Goal: Information Seeking & Learning: Learn about a topic

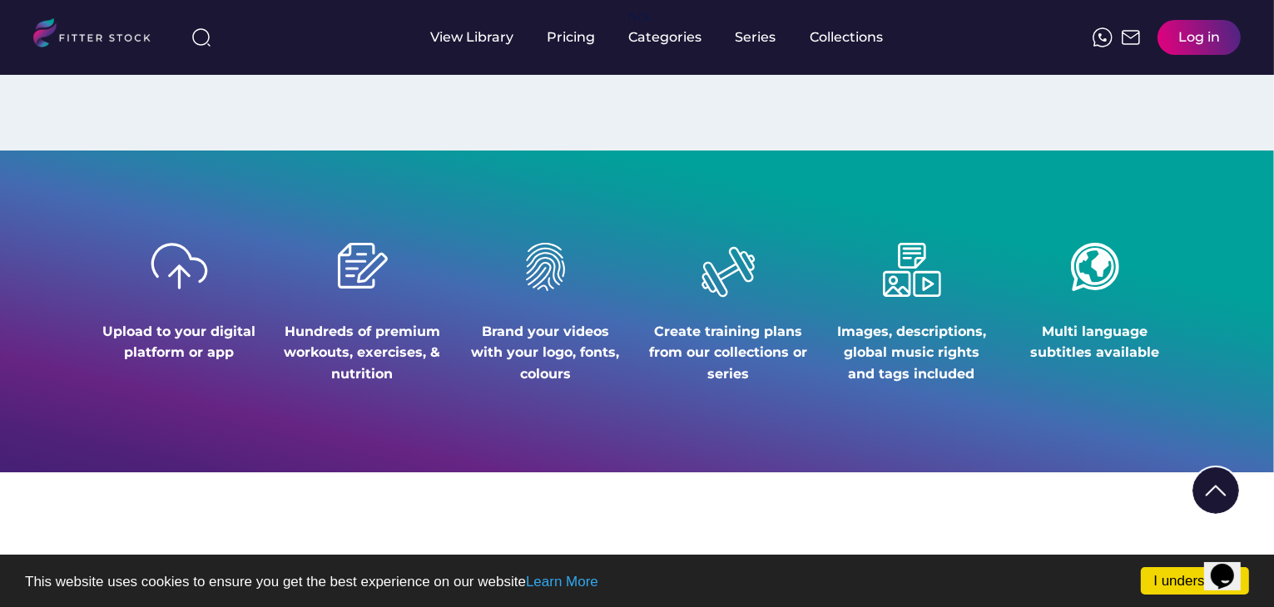
scroll to position [1997, 0]
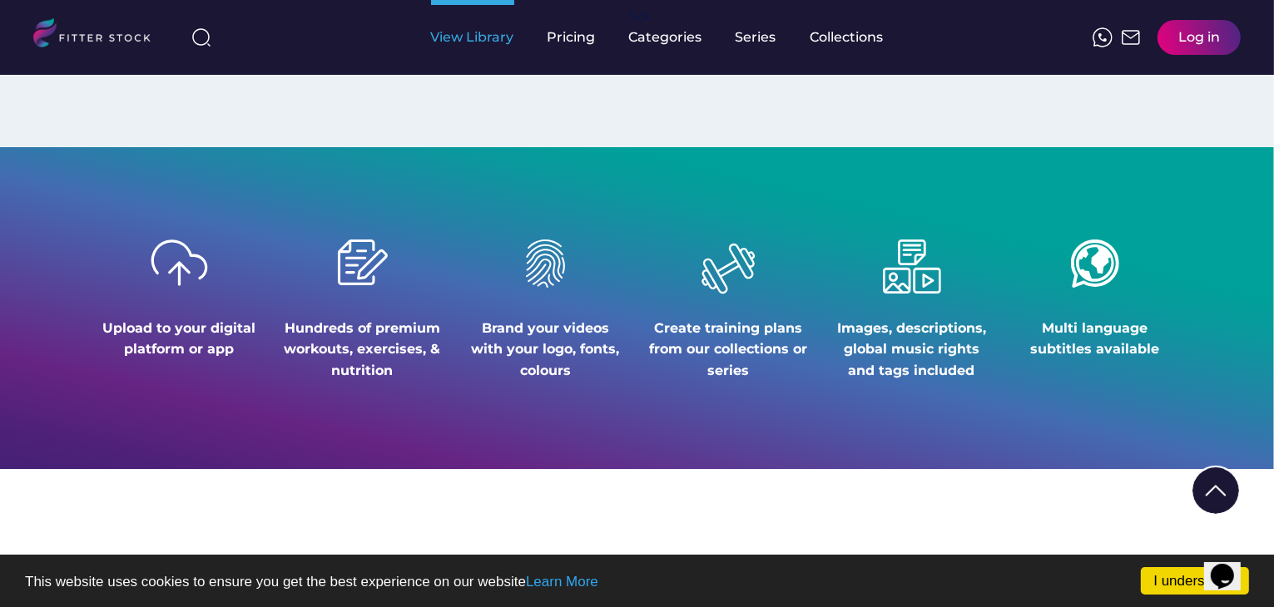
click at [479, 49] on div "View Library" at bounding box center [472, 37] width 83 height 75
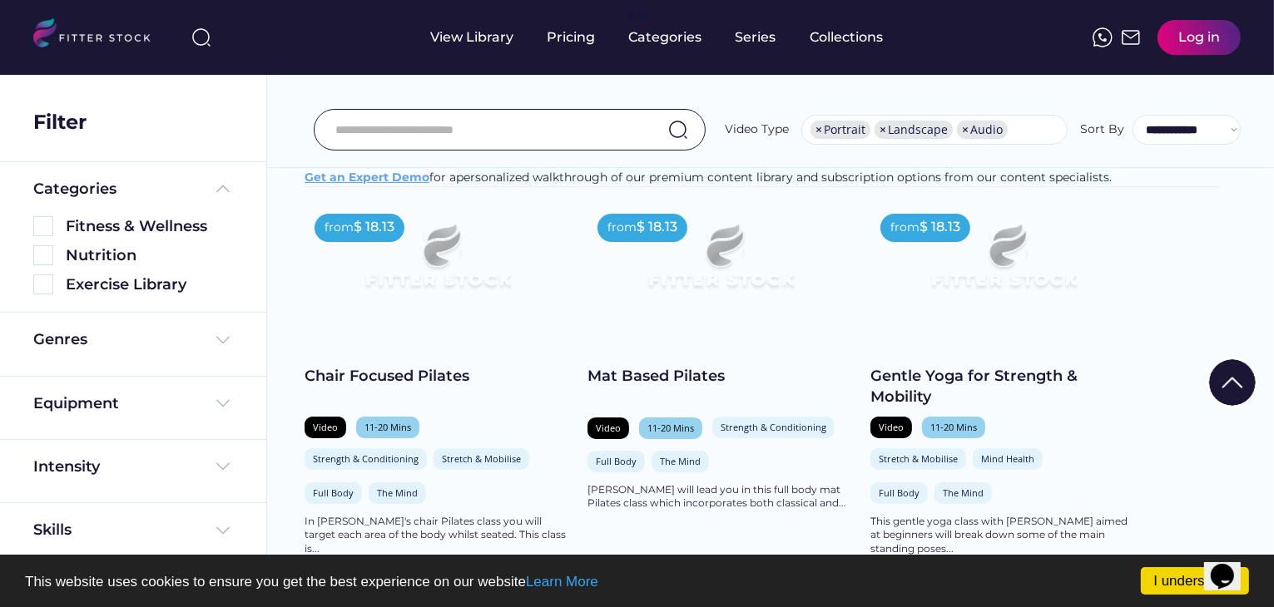
scroll to position [166, 0]
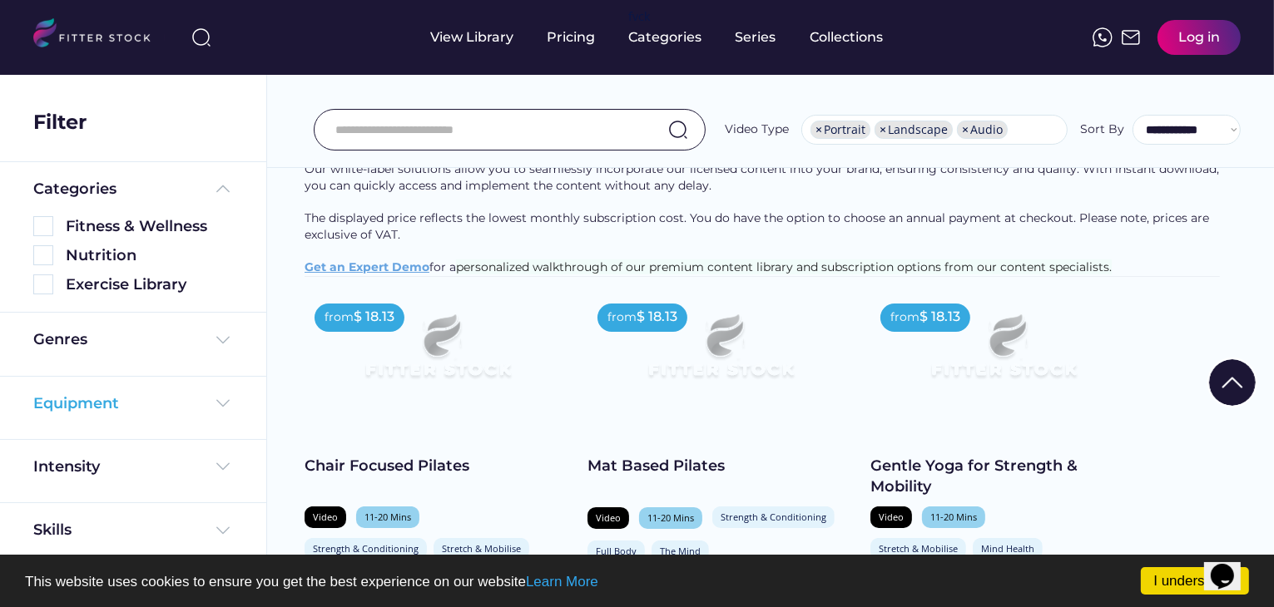
click at [88, 399] on div "Equipment" at bounding box center [76, 404] width 86 height 21
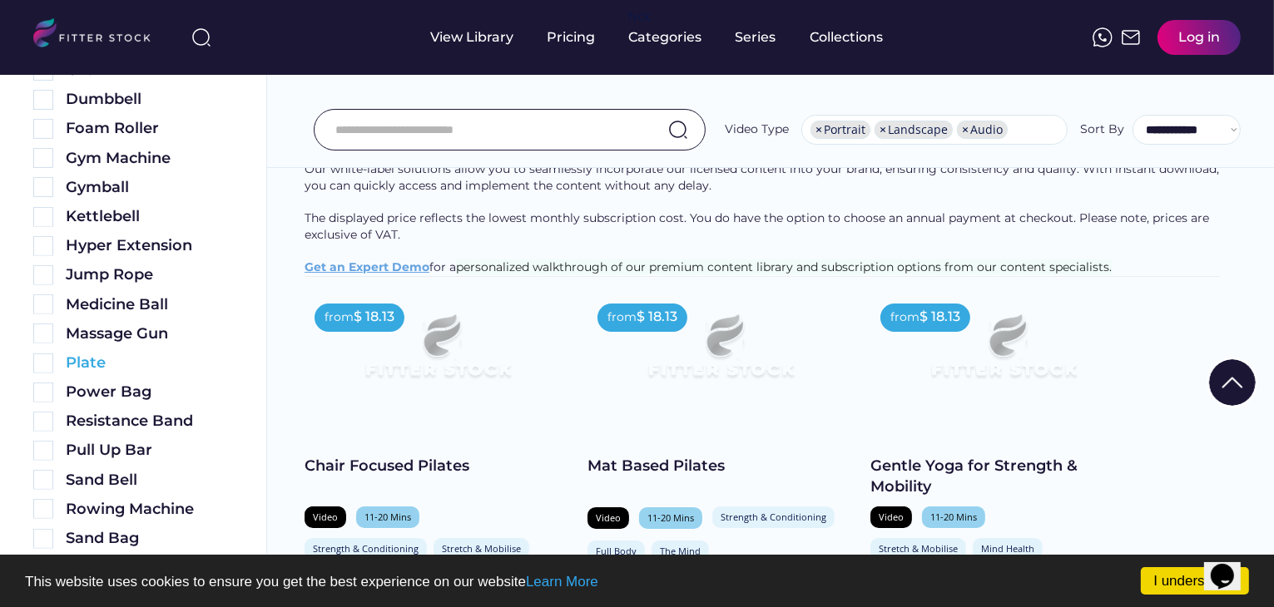
scroll to position [582, 0]
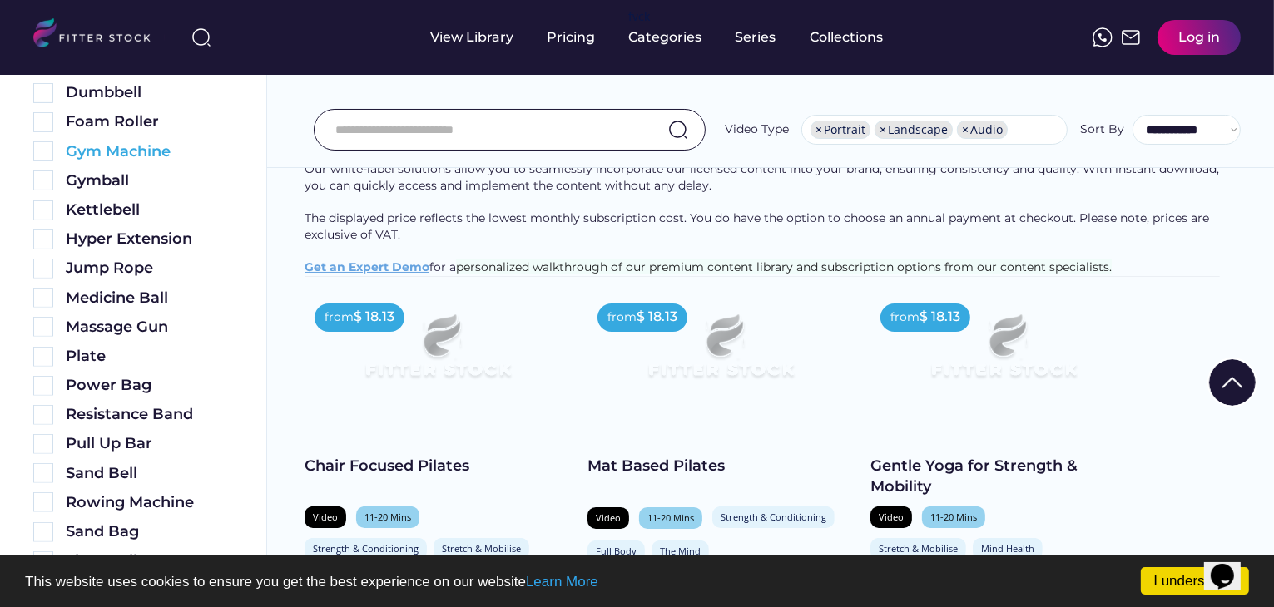
click at [131, 140] on div "Gym Machine" at bounding box center [133, 147] width 200 height 29
click at [125, 151] on div "Gym Machine" at bounding box center [149, 151] width 167 height 21
click at [37, 156] on img at bounding box center [43, 151] width 20 height 20
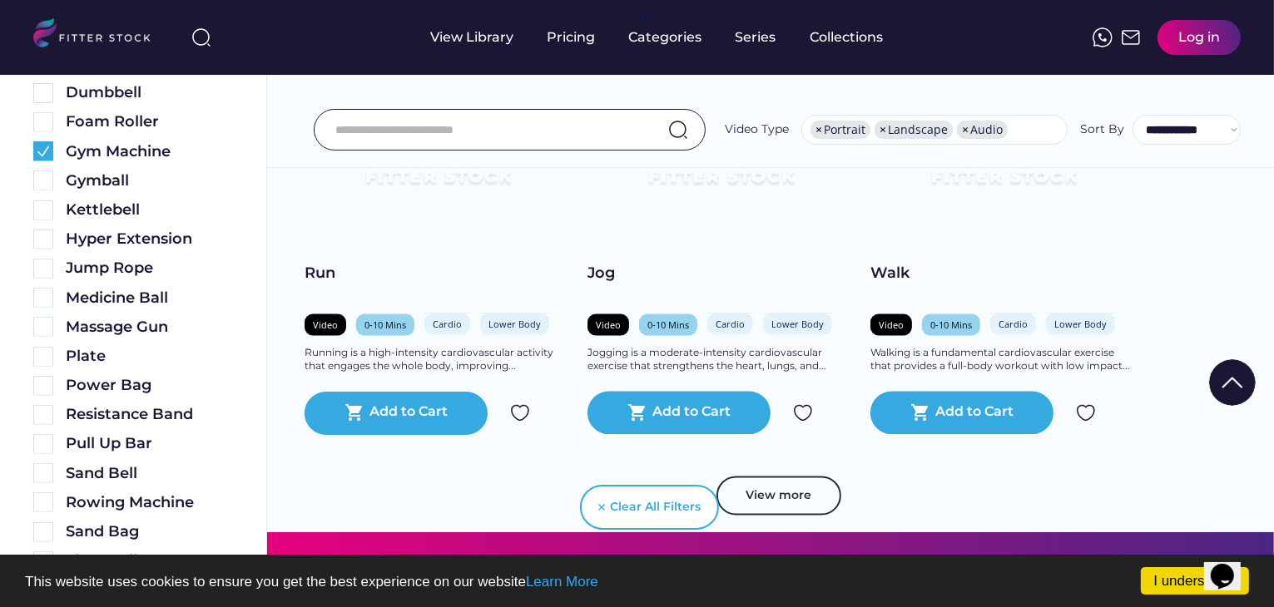
scroll to position [2829, 0]
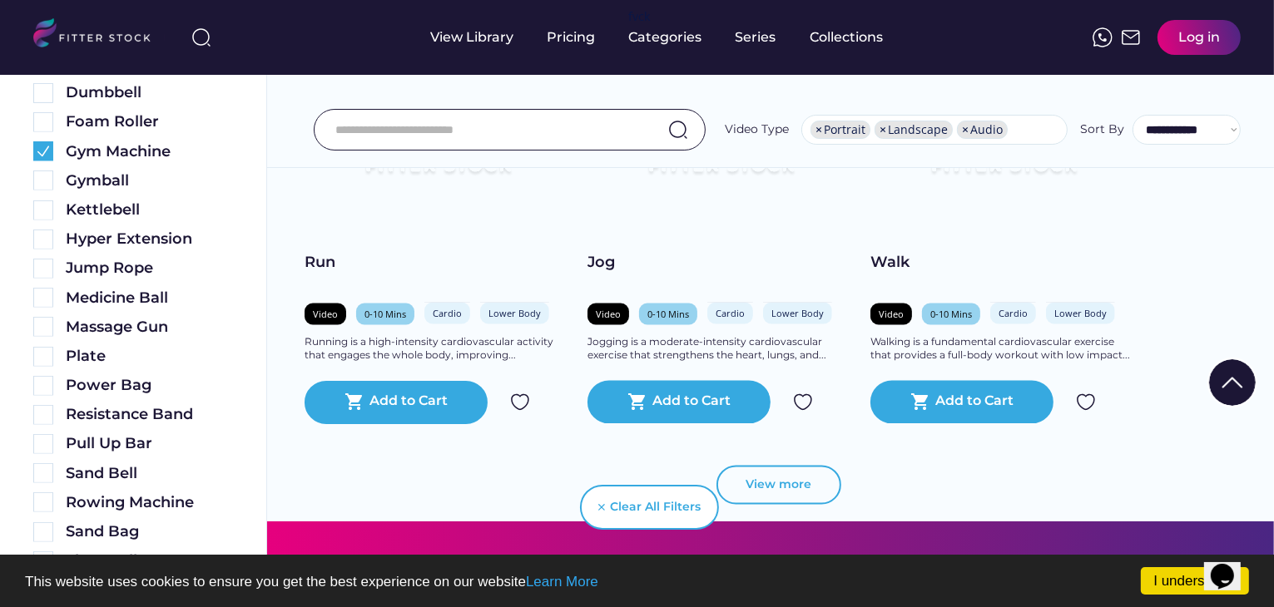
click at [802, 476] on button "View more" at bounding box center [778, 486] width 125 height 40
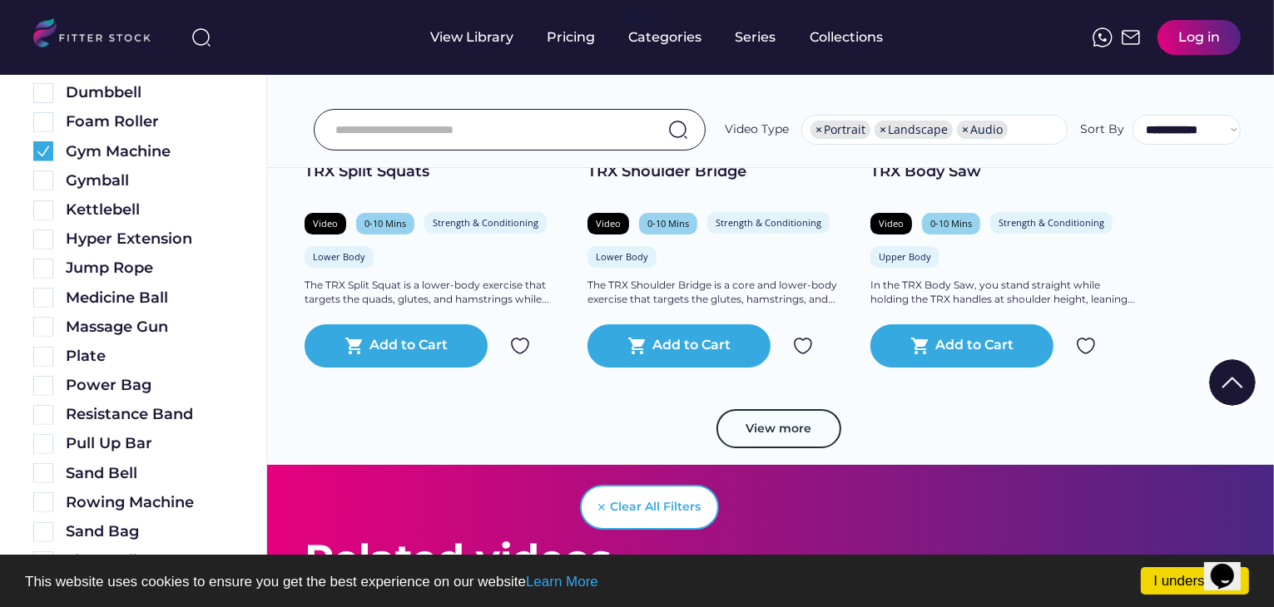
scroll to position [5658, 0]
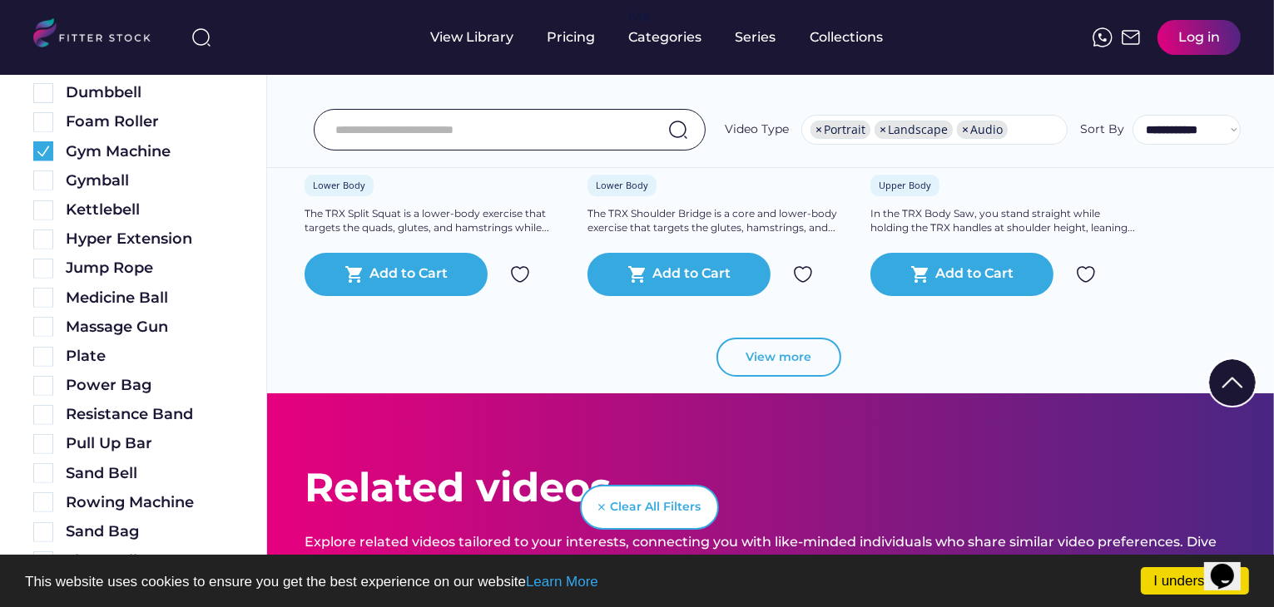
click at [817, 364] on button "View more" at bounding box center [778, 358] width 125 height 40
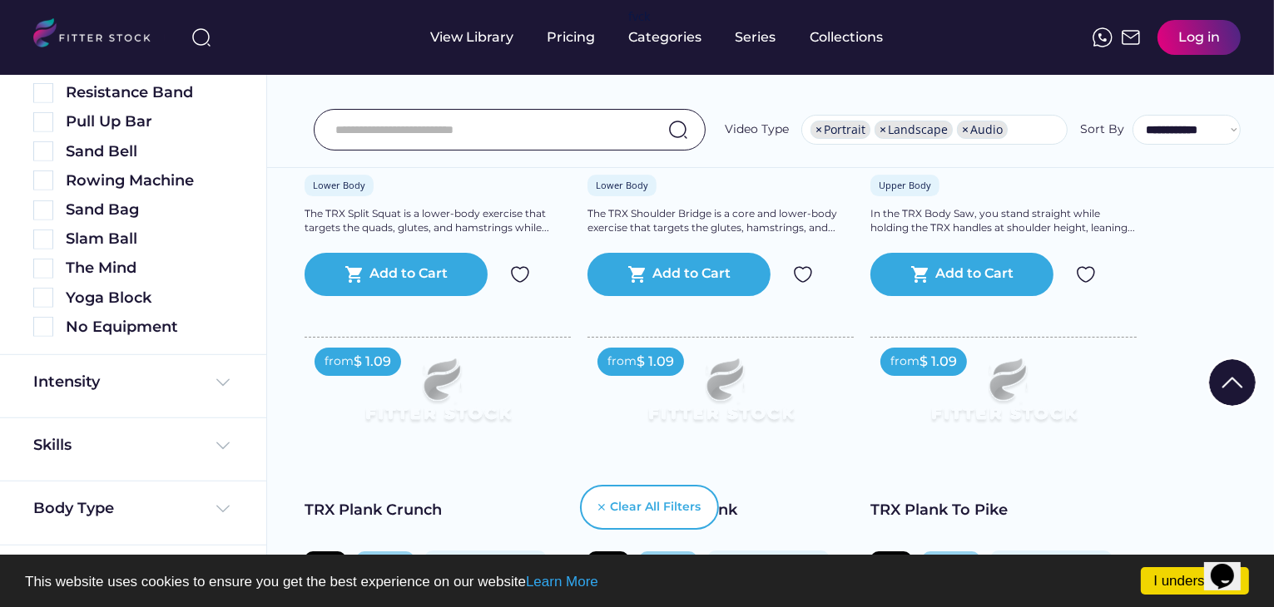
scroll to position [995, 0]
click at [164, 502] on div "Body Type" at bounding box center [133, 508] width 200 height 21
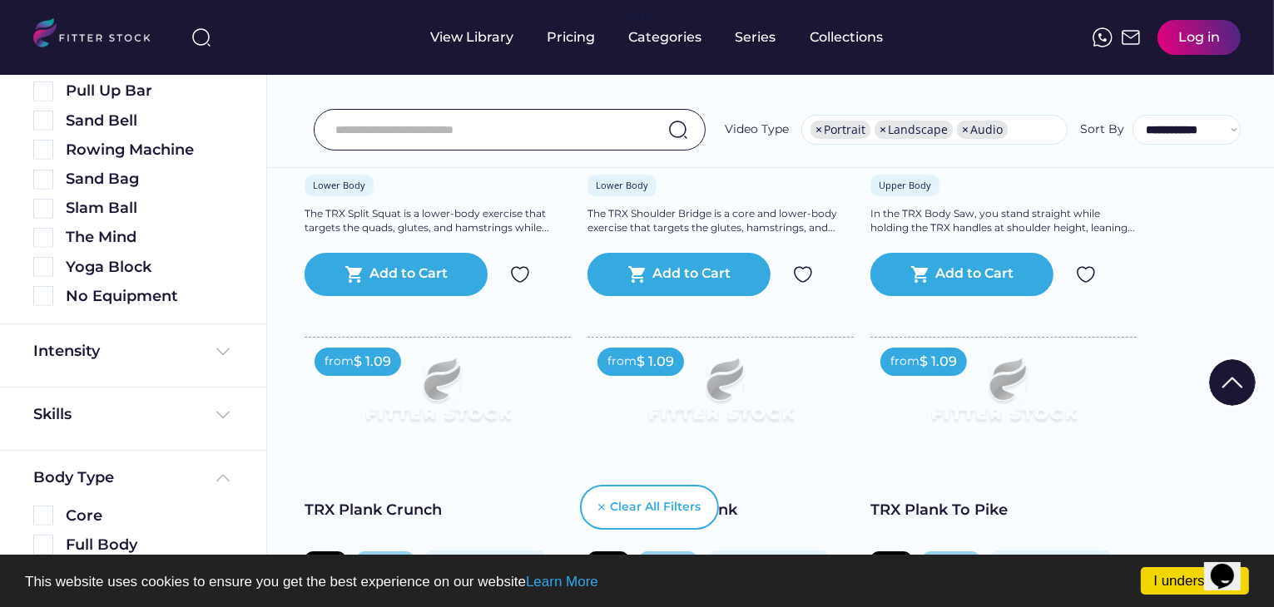
scroll to position [1142, 0]
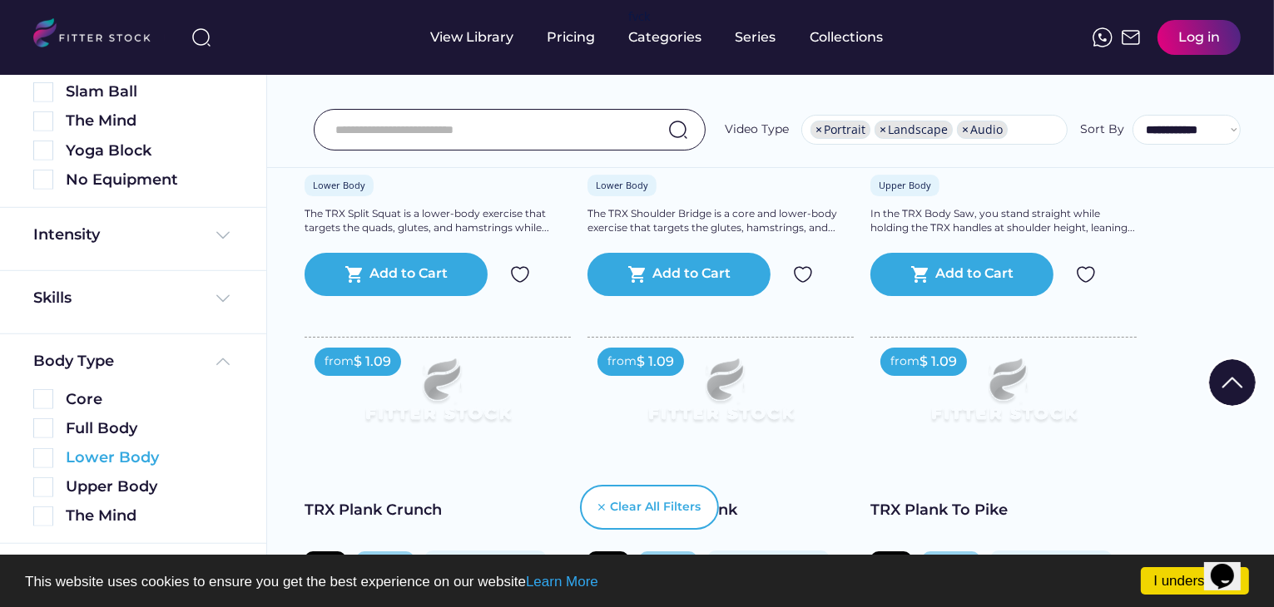
click at [153, 463] on div "Lower Body" at bounding box center [149, 458] width 167 height 21
click at [43, 463] on img at bounding box center [43, 458] width 20 height 20
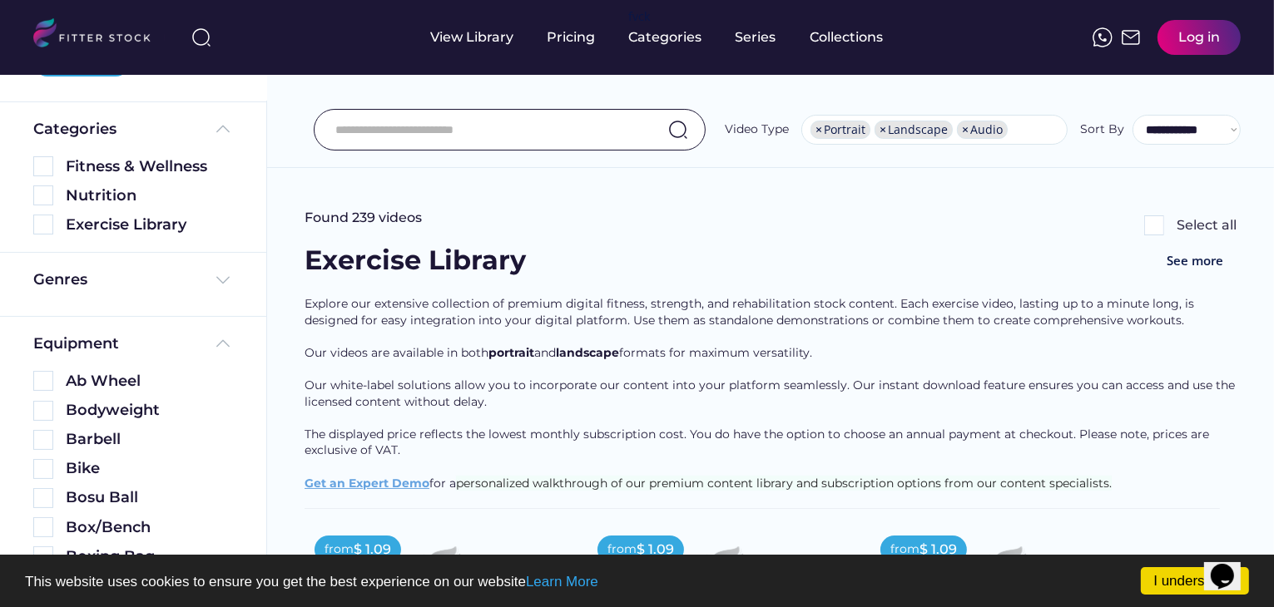
scroll to position [180, 0]
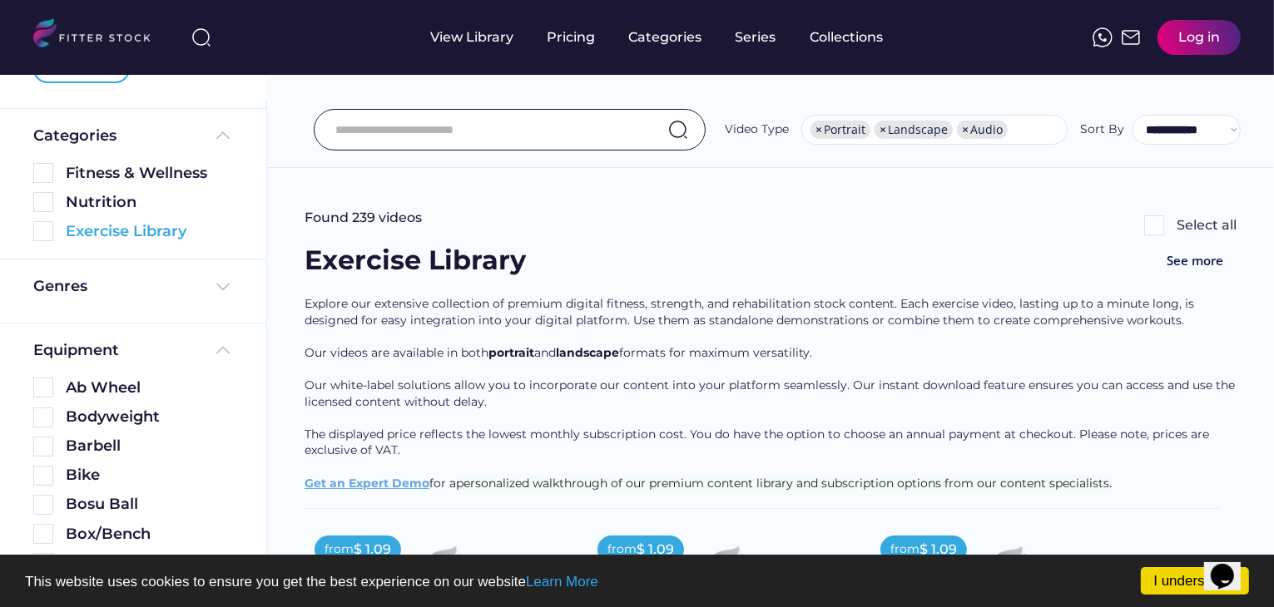
click at [47, 227] on img at bounding box center [43, 231] width 20 height 20
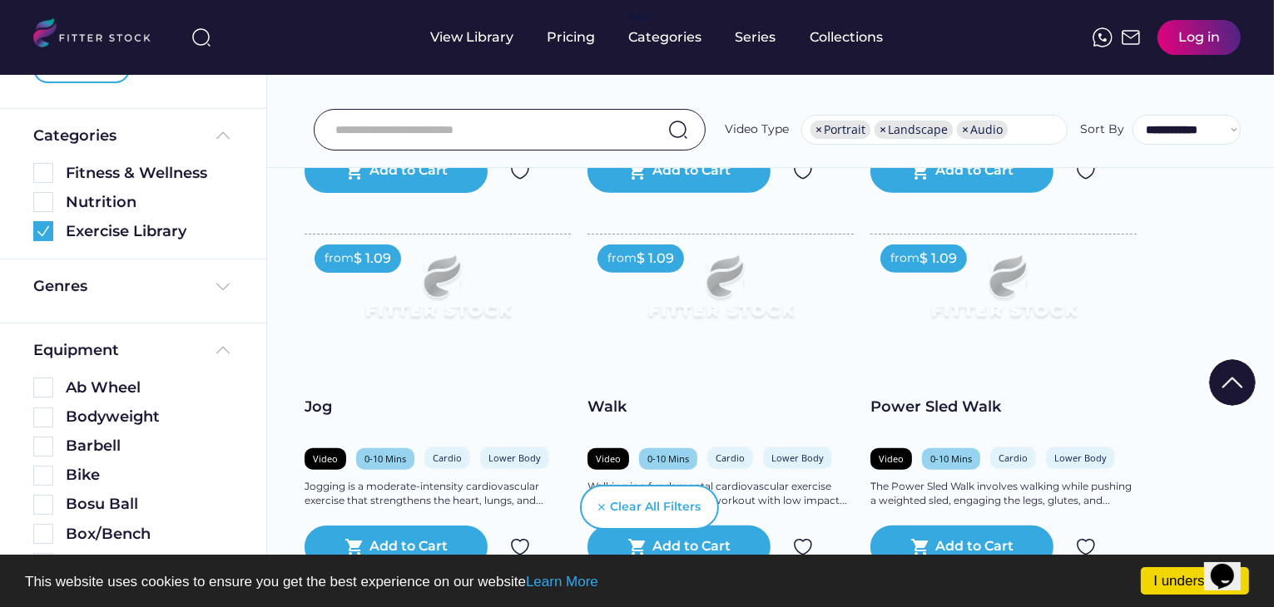
scroll to position [1914, 0]
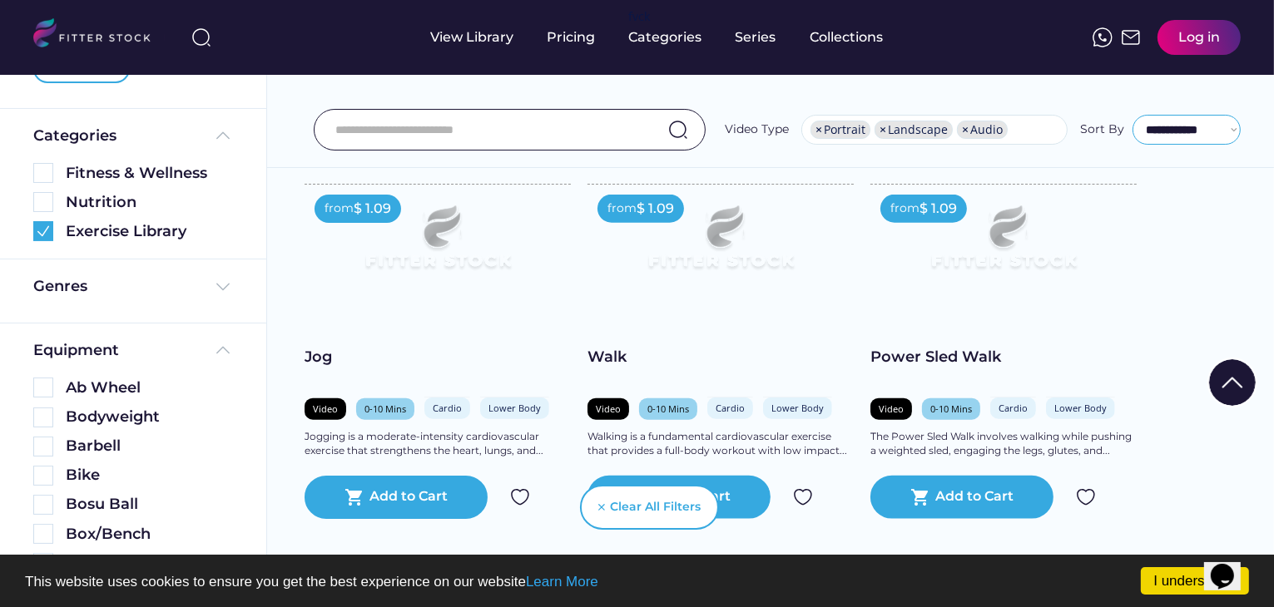
click at [1179, 135] on select "**********" at bounding box center [1186, 130] width 108 height 30
select select "**********"
click at [1132, 115] on select "**********" at bounding box center [1186, 130] width 108 height 30
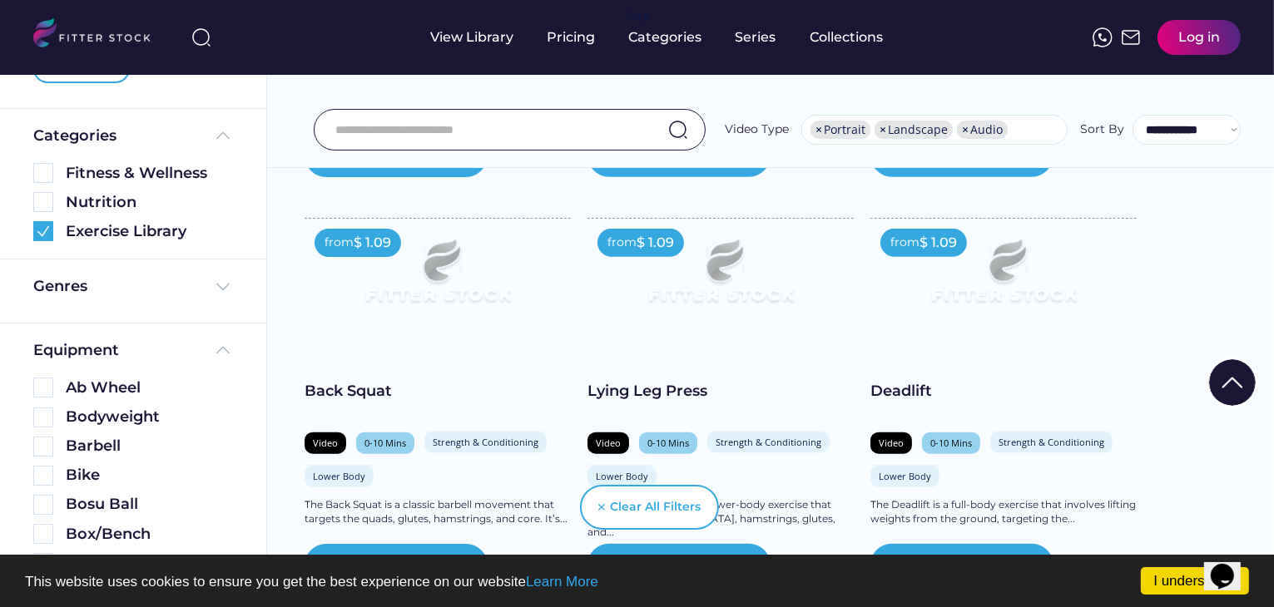
scroll to position [1531, 0]
